Goal: Navigation & Orientation: Find specific page/section

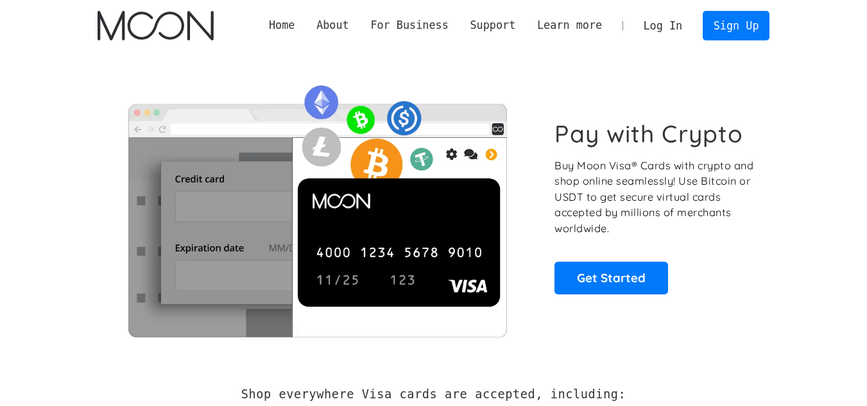
click at [660, 32] on link "Log In" at bounding box center [662, 26] width 60 height 28
